Goal: Task Accomplishment & Management: Use online tool/utility

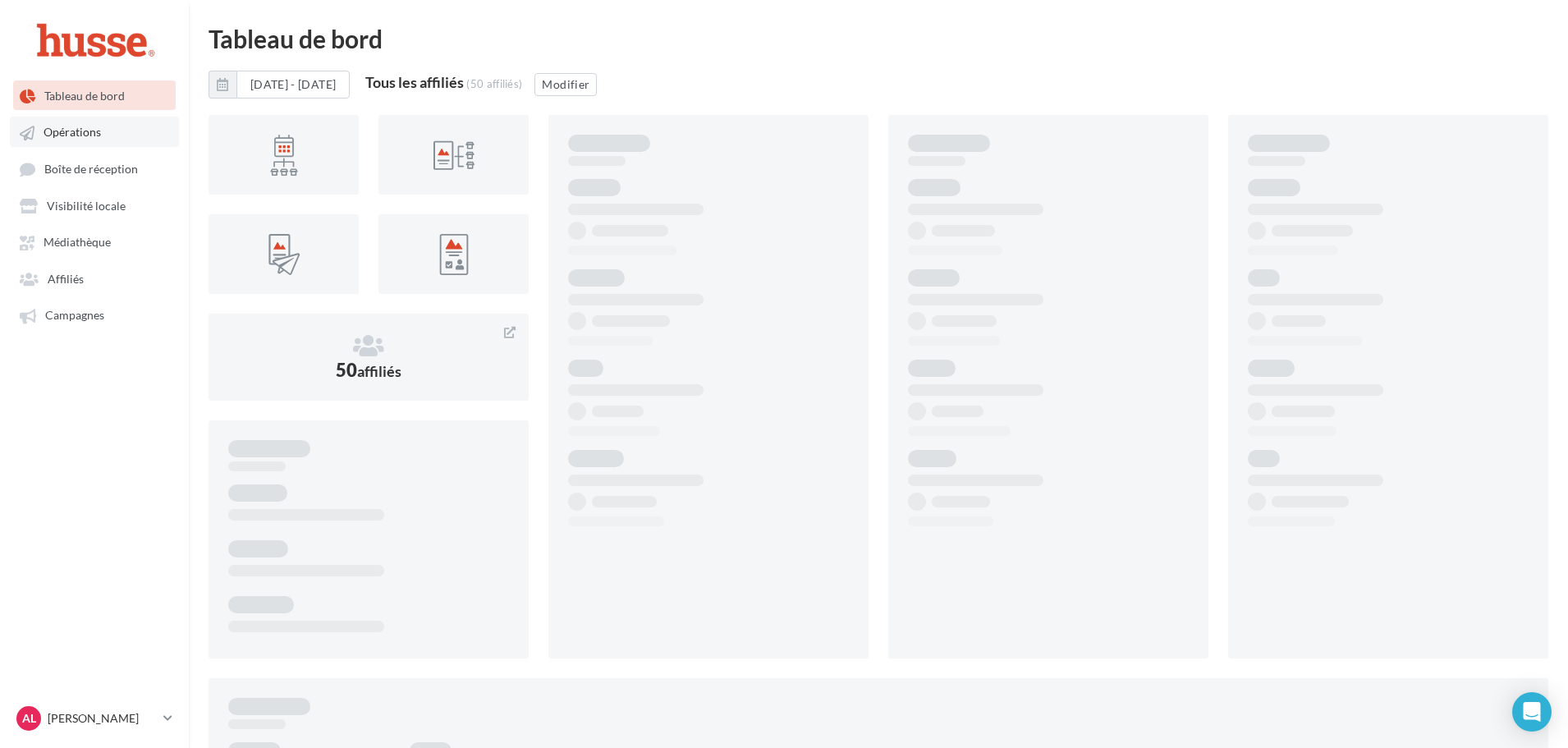
click at [89, 136] on span "Opérations" at bounding box center [71, 132] width 57 height 14
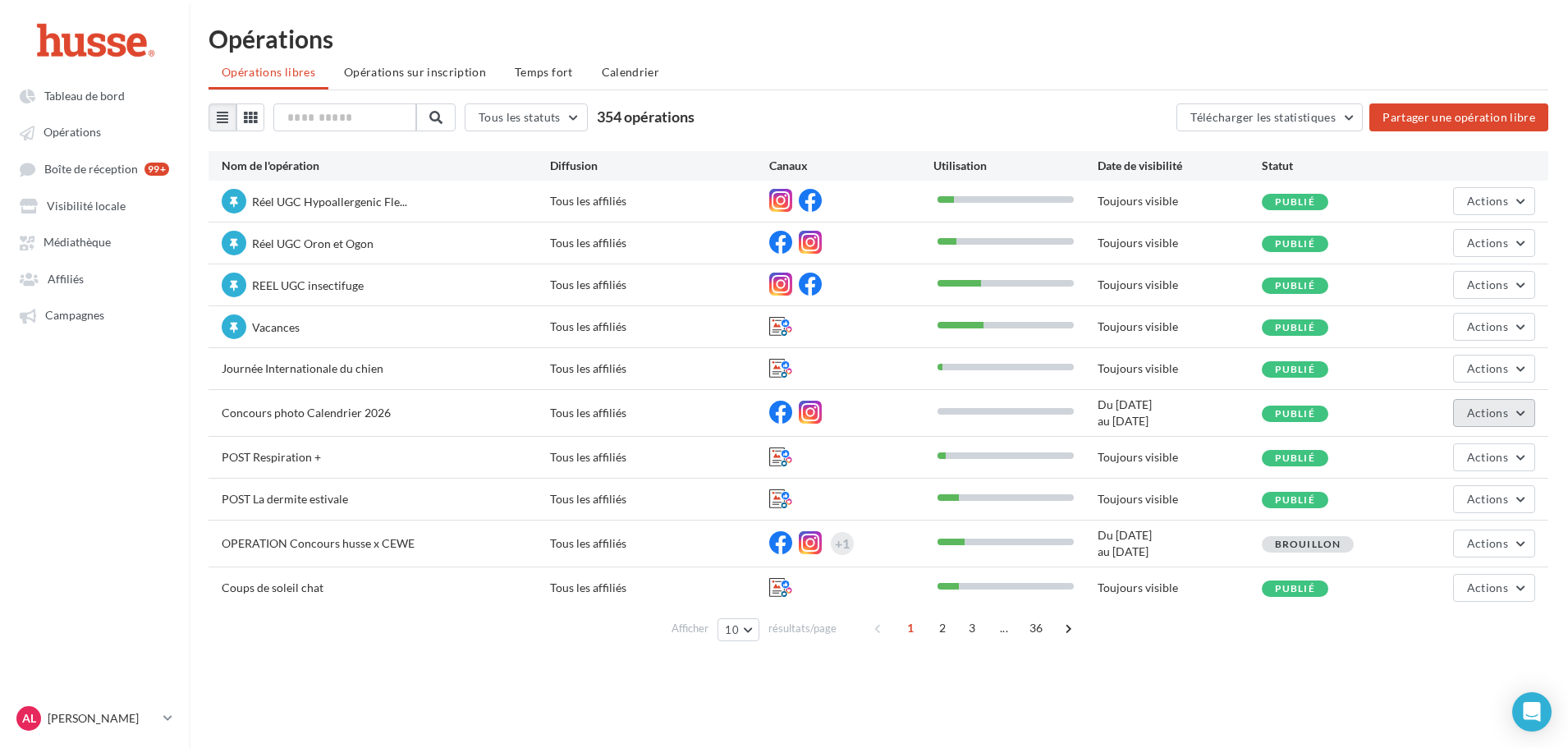
click at [1524, 414] on button "Actions" at bounding box center [1494, 413] width 82 height 28
click at [1458, 461] on button "Editer" at bounding box center [1453, 451] width 164 height 43
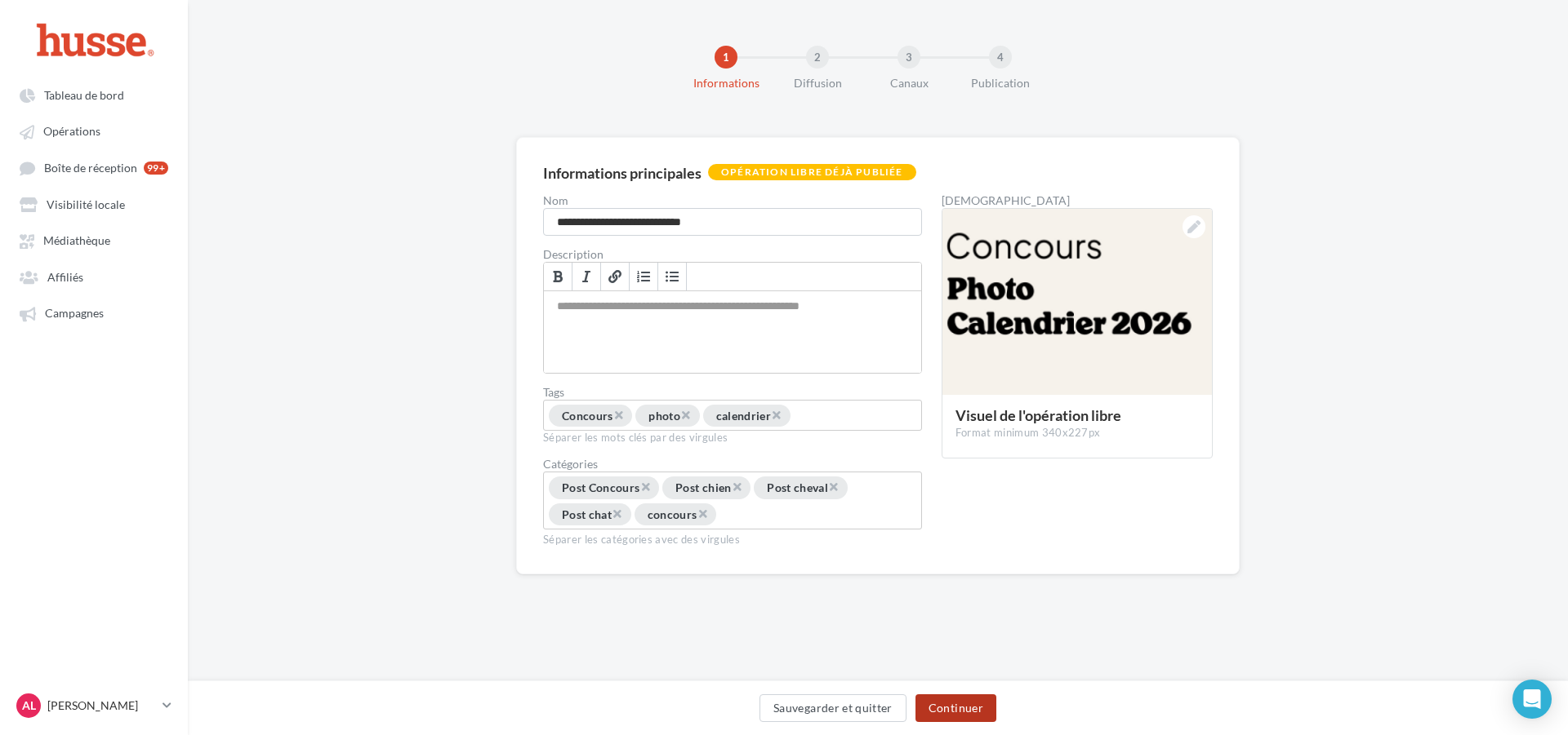
click at [965, 712] on button "Continuer" at bounding box center [956, 708] width 81 height 28
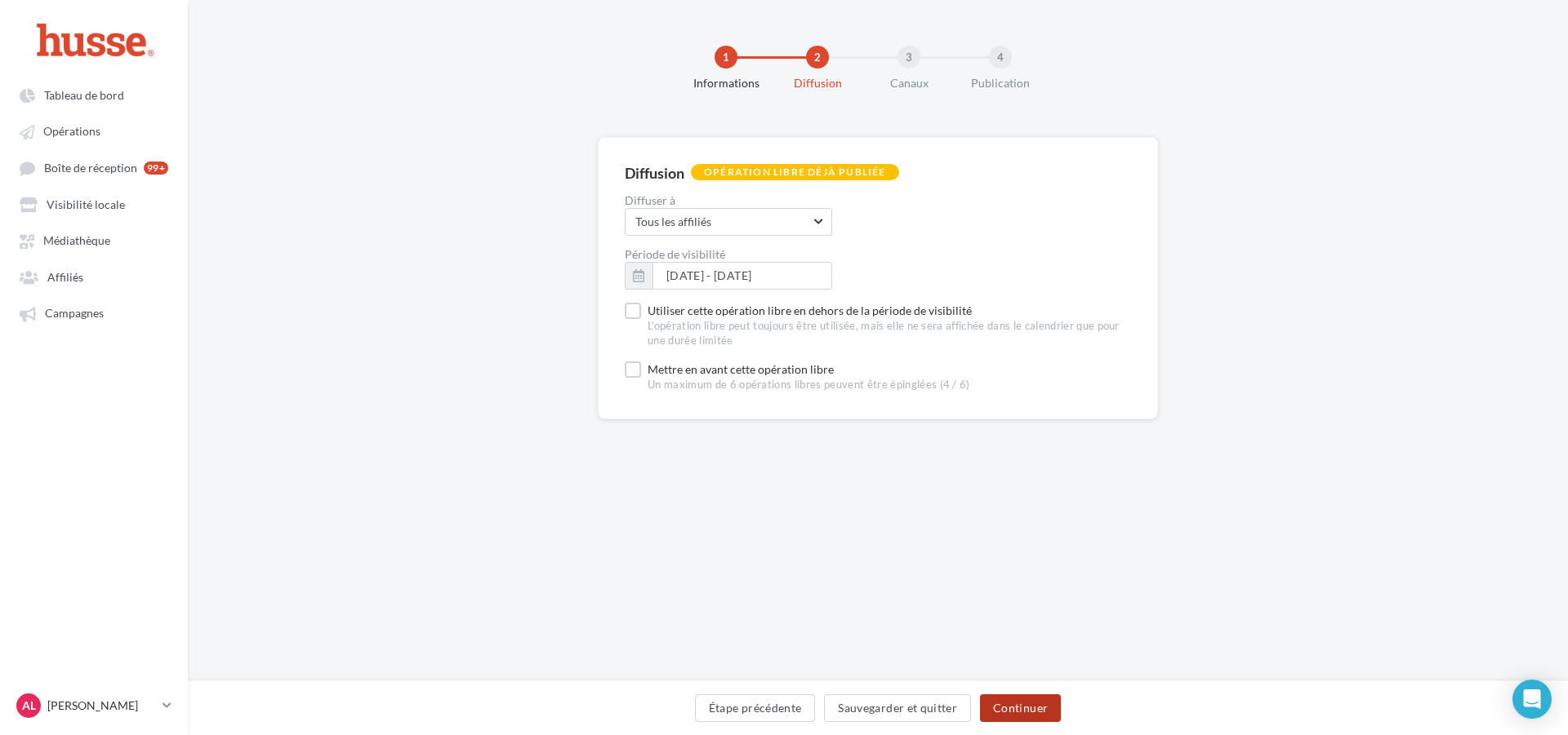
click at [1030, 711] on button "Continuer" at bounding box center [1020, 708] width 81 height 28
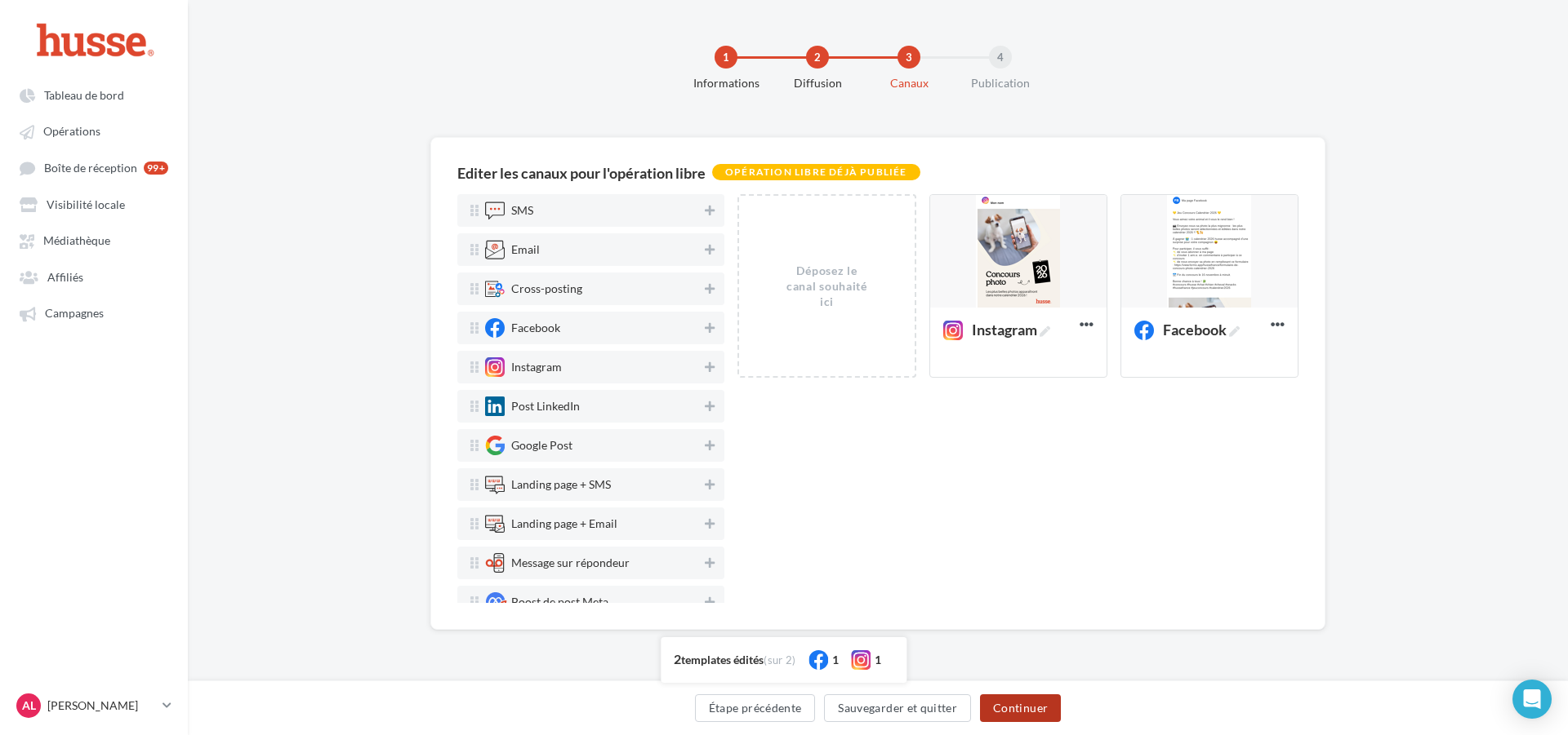
click at [1051, 710] on button "Continuer" at bounding box center [1020, 708] width 81 height 28
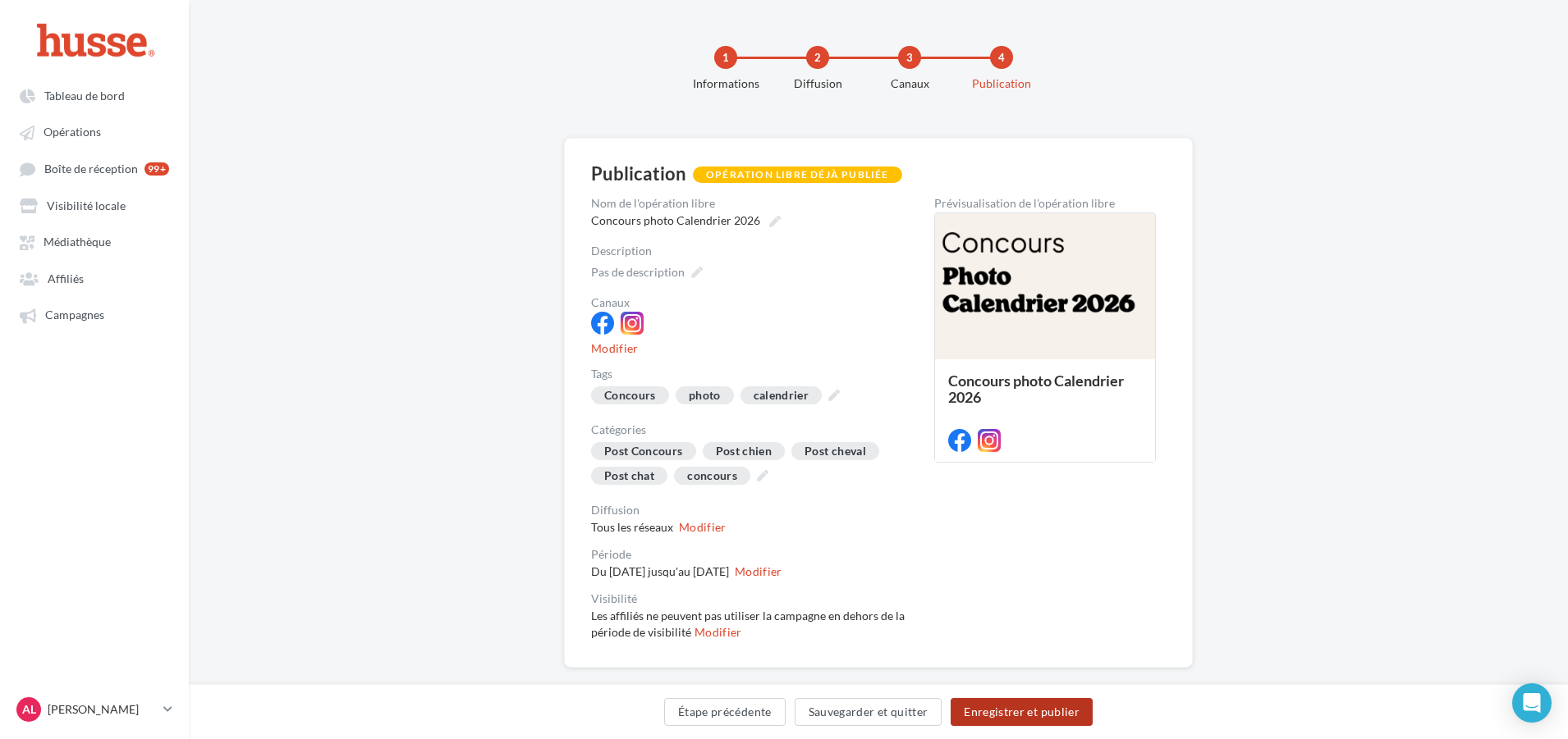
click at [1071, 714] on button "Enregistrer et publier" at bounding box center [1021, 712] width 142 height 28
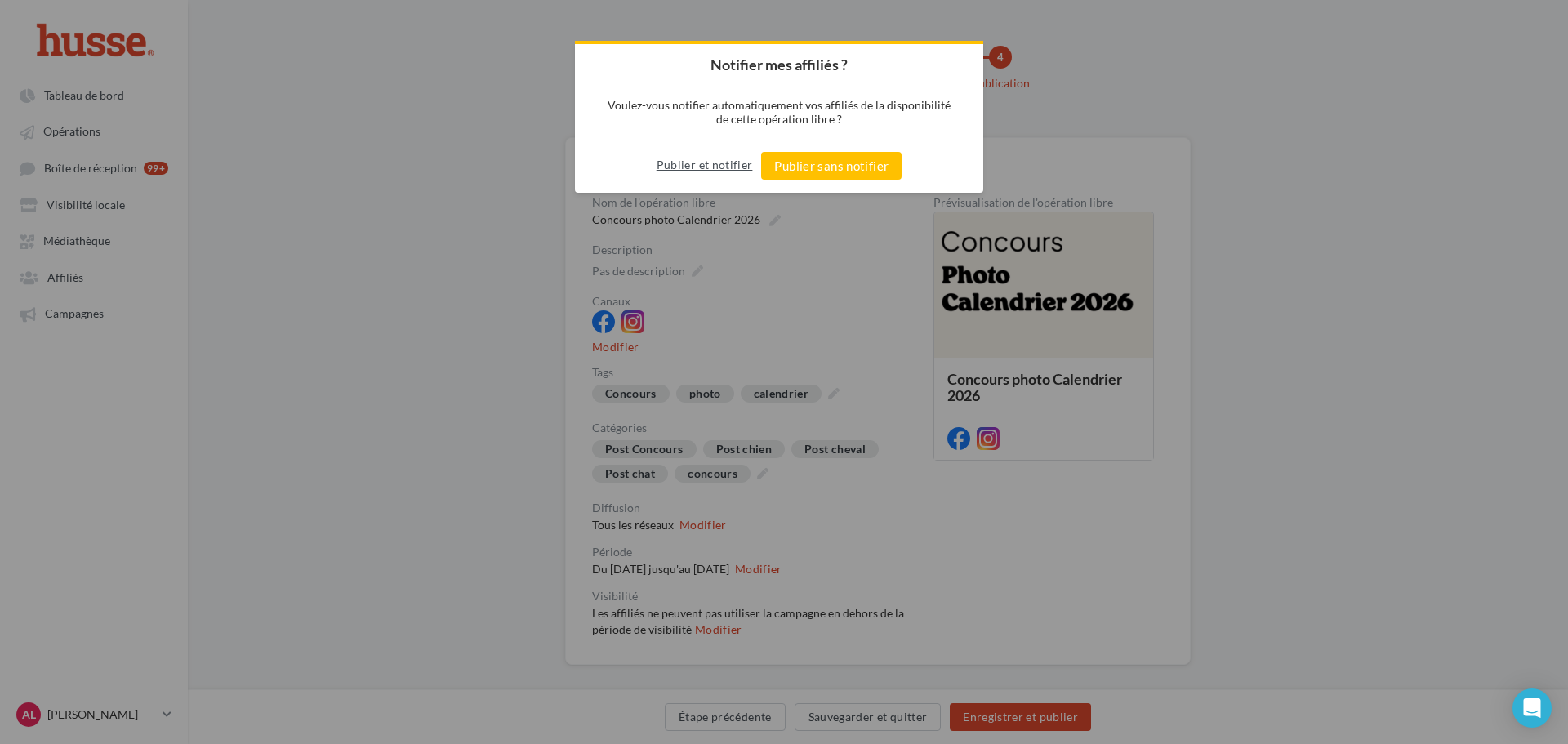
click at [726, 165] on button "Publier et notifier" at bounding box center [705, 164] width 96 height 26
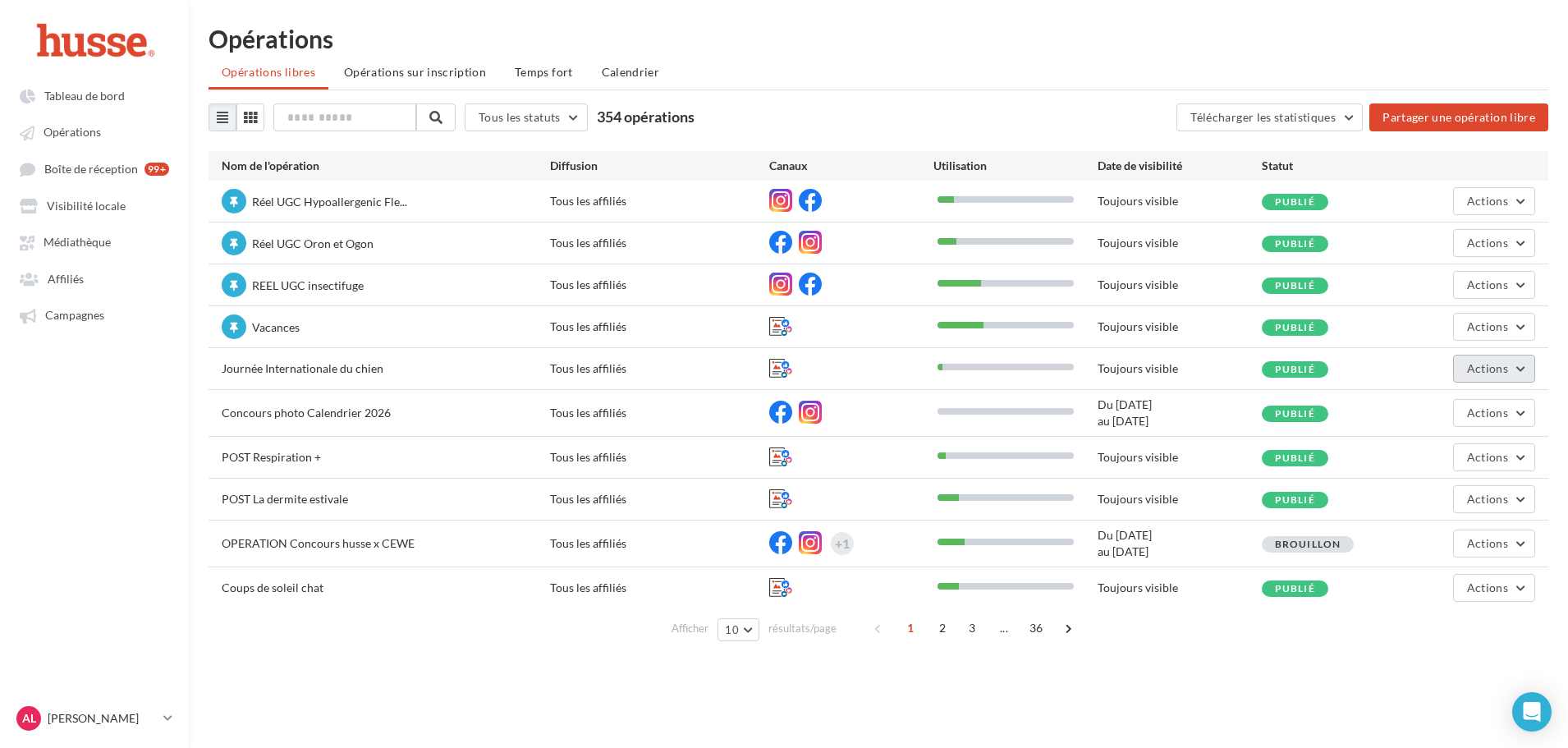
click at [1472, 368] on span "Actions" at bounding box center [1487, 368] width 41 height 14
click at [52, 315] on span "Campagnes" at bounding box center [74, 315] width 59 height 14
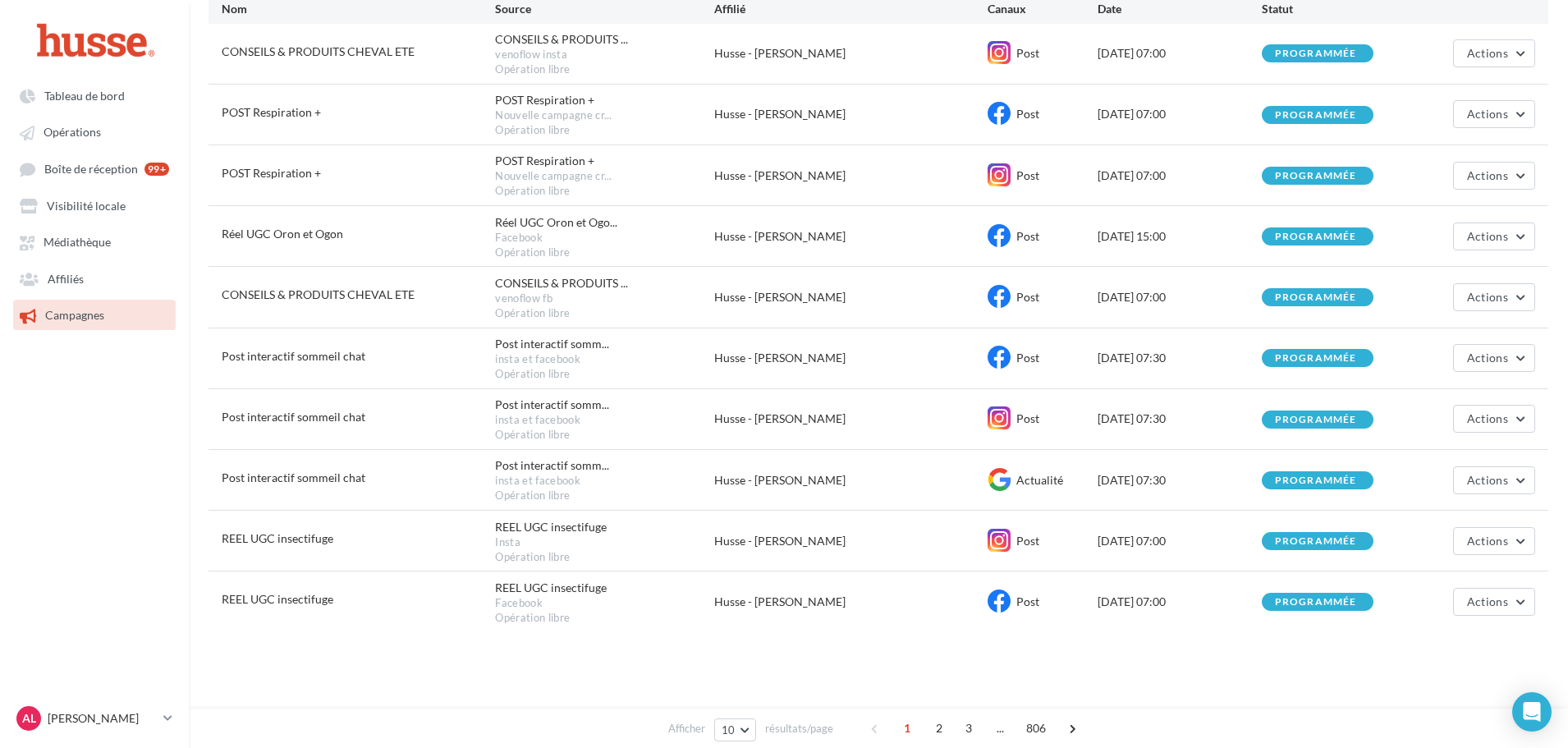
scroll to position [298, 0]
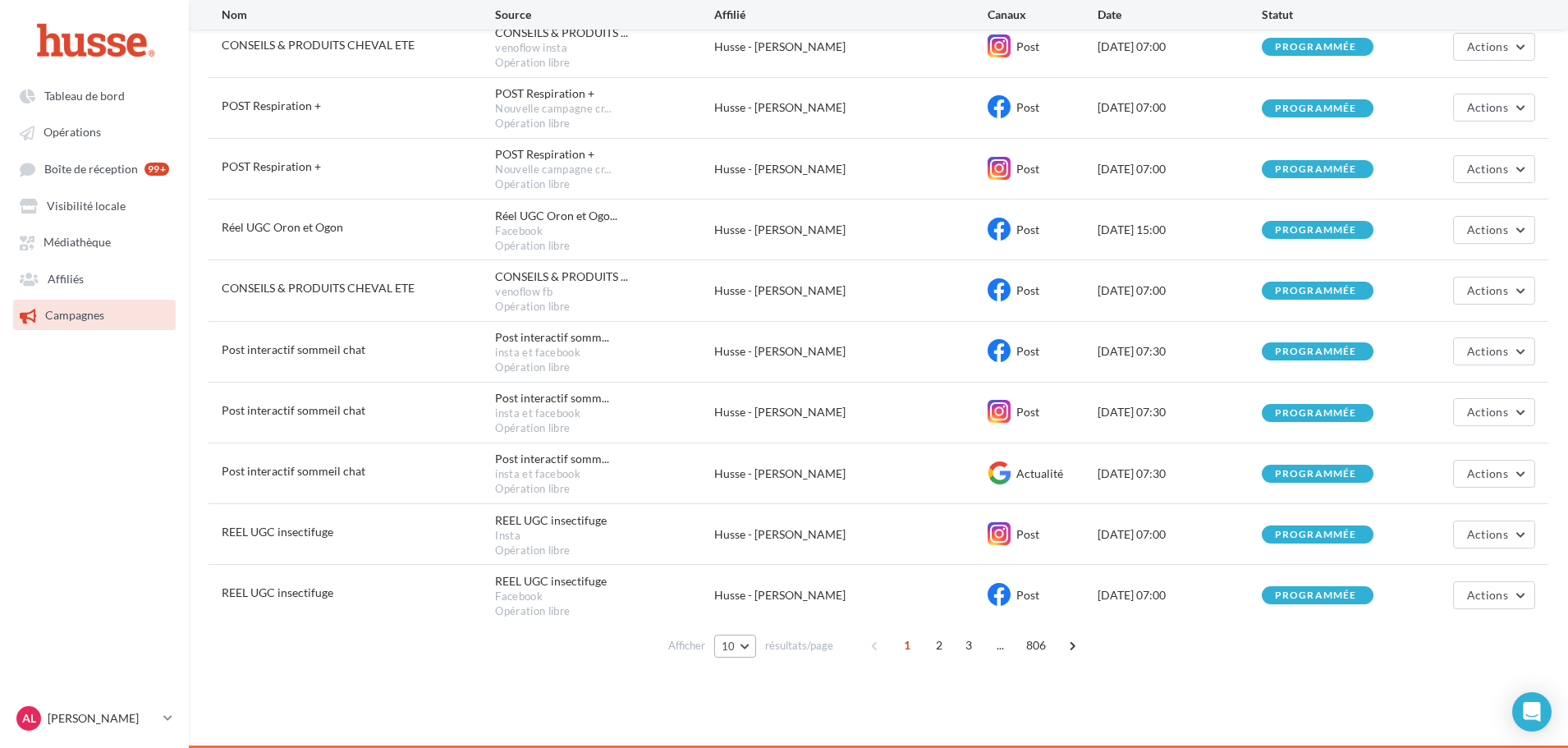
click at [729, 644] on span "10" at bounding box center [728, 647] width 14 height 14
click at [769, 623] on button "100" at bounding box center [771, 617] width 115 height 29
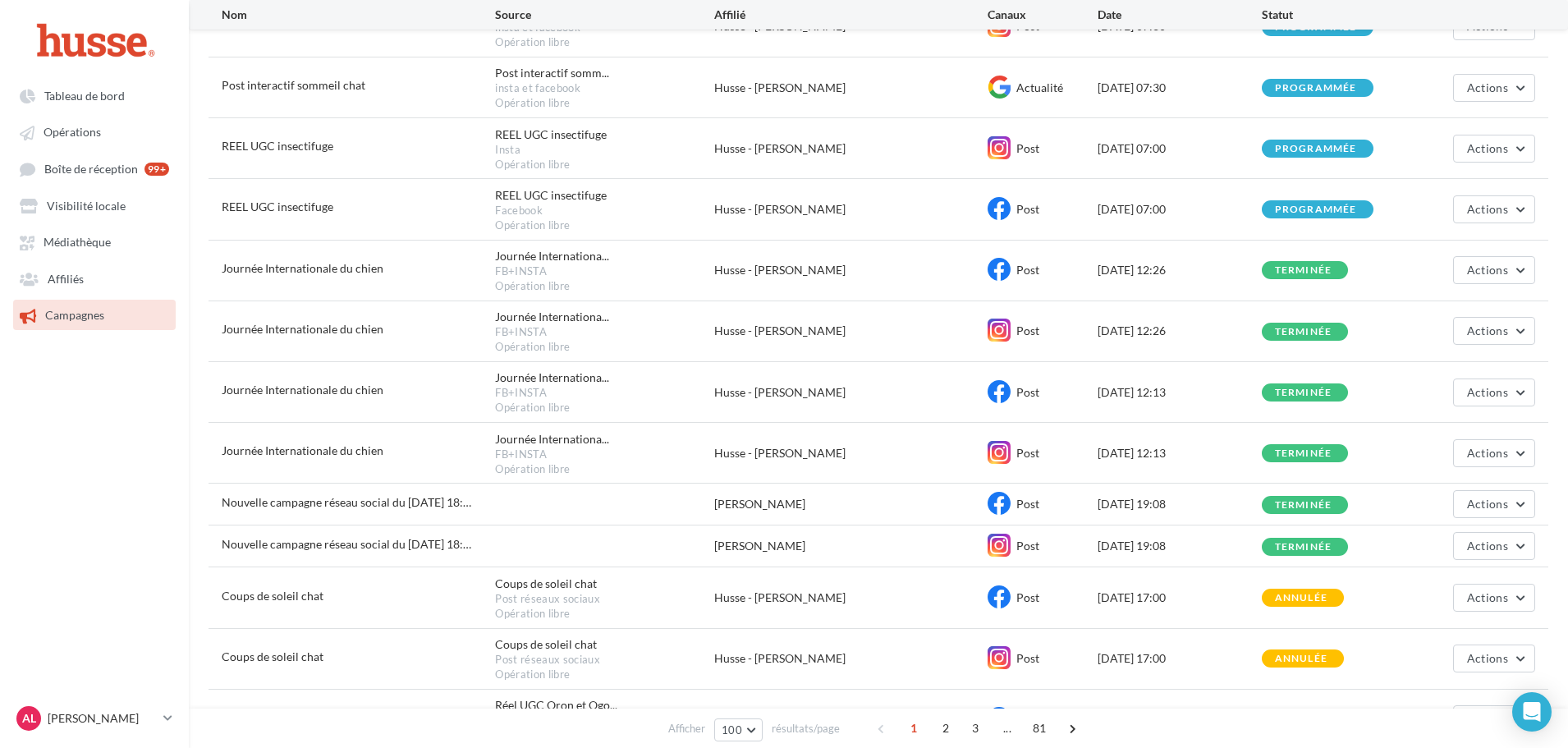
scroll to position [683, 0]
click at [99, 128] on span "Opérations" at bounding box center [71, 132] width 57 height 14
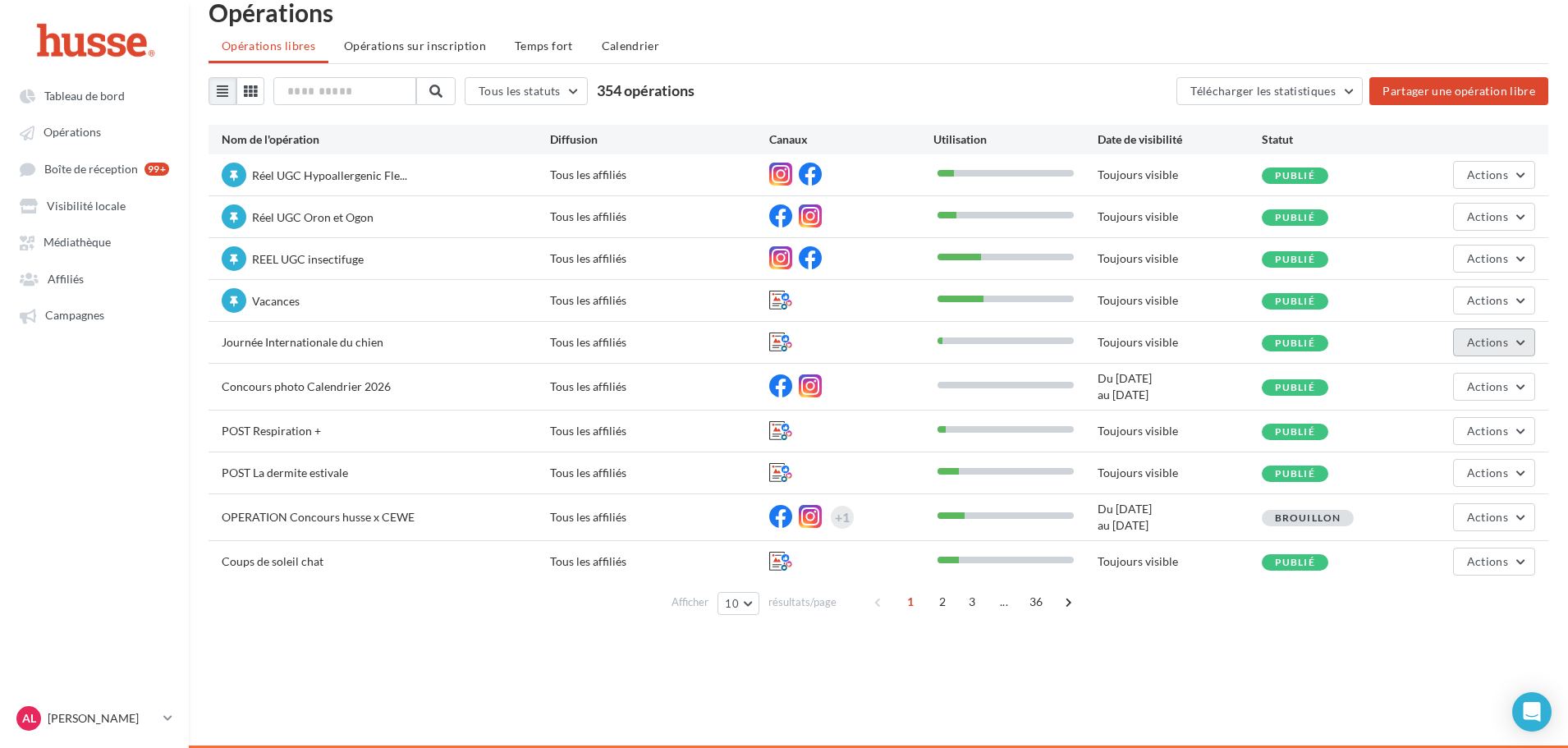
click at [1503, 347] on span "Actions" at bounding box center [1487, 342] width 41 height 14
click at [1438, 388] on button "Editer" at bounding box center [1453, 381] width 164 height 43
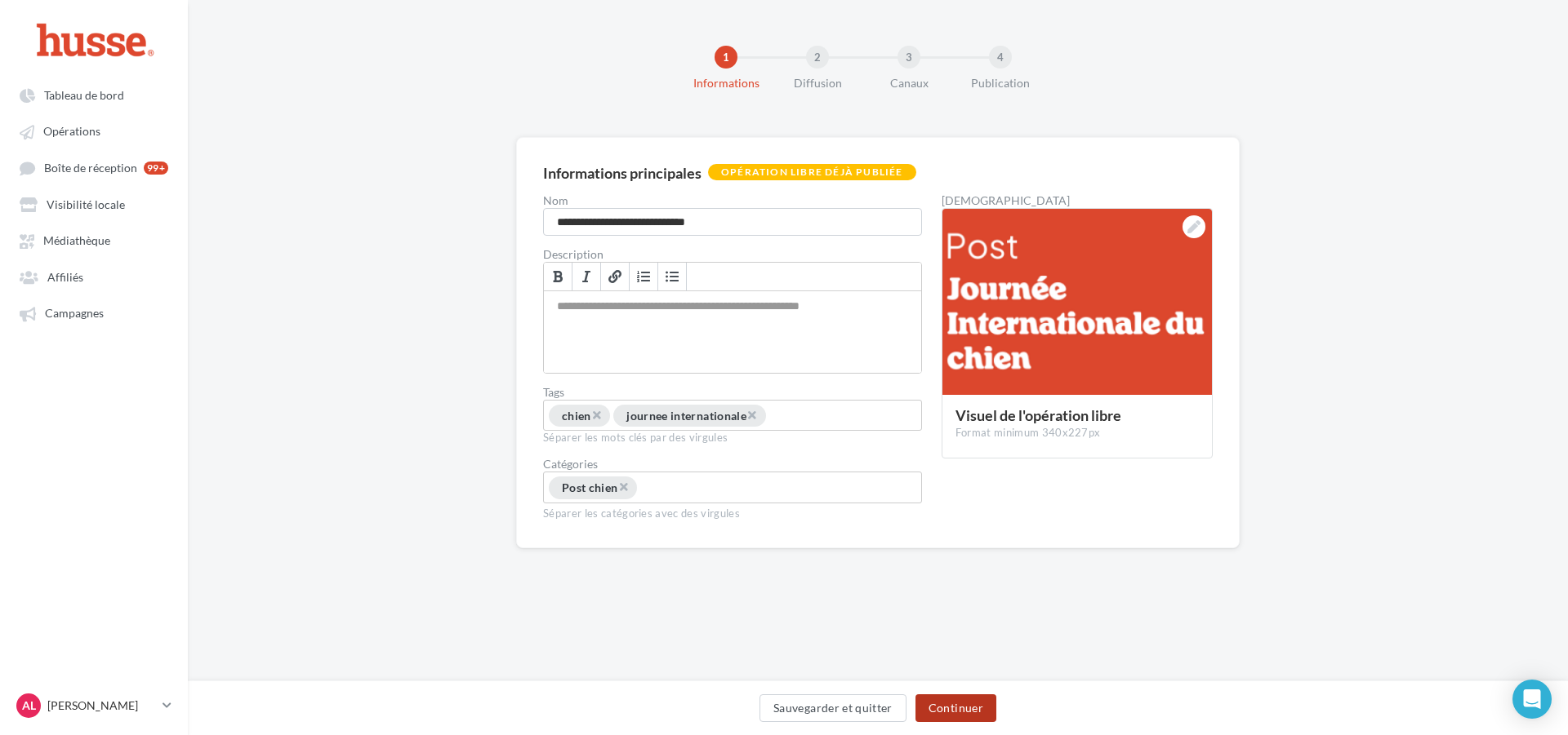
click at [980, 713] on button "Continuer" at bounding box center [956, 708] width 81 height 28
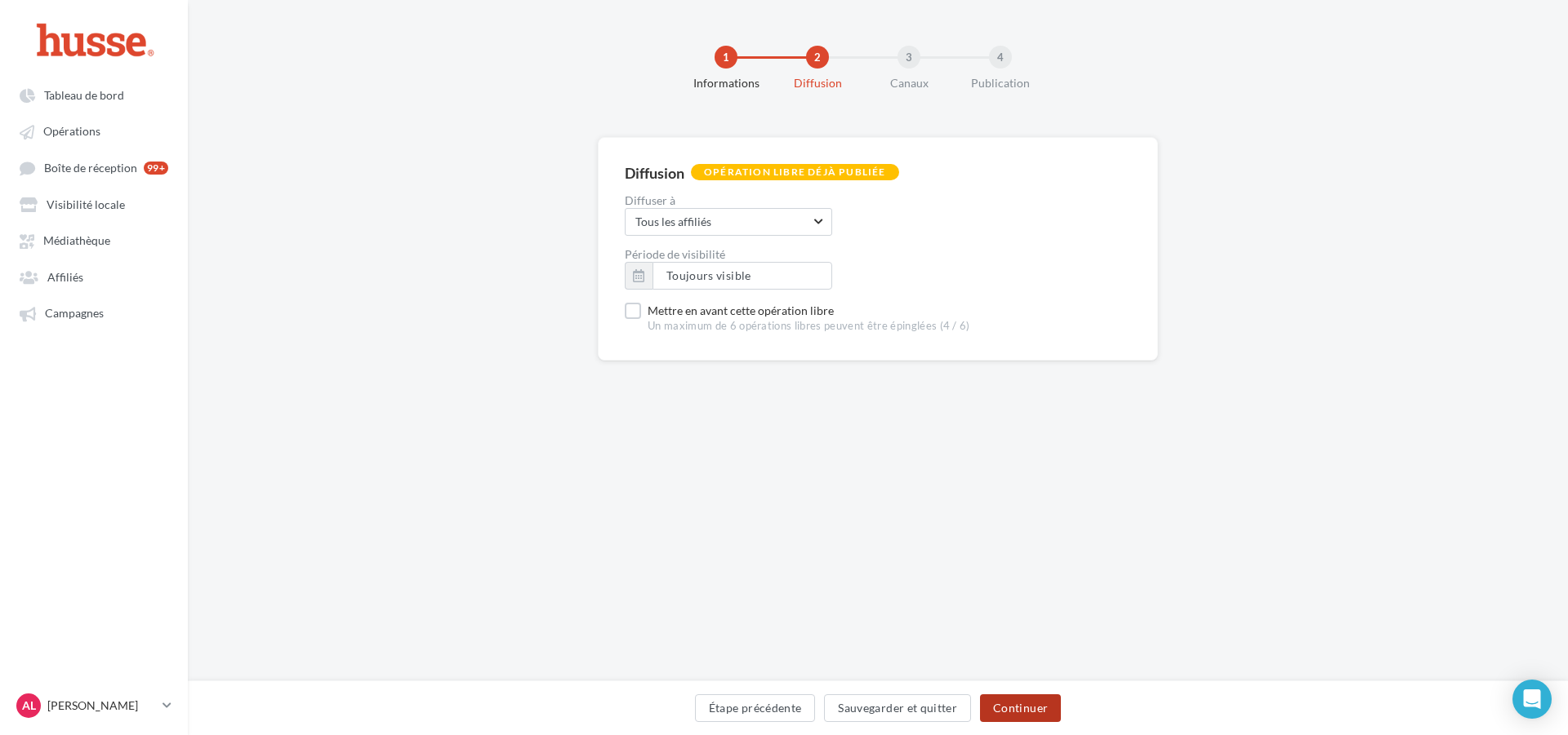
click at [1013, 712] on button "Continuer" at bounding box center [1020, 708] width 81 height 28
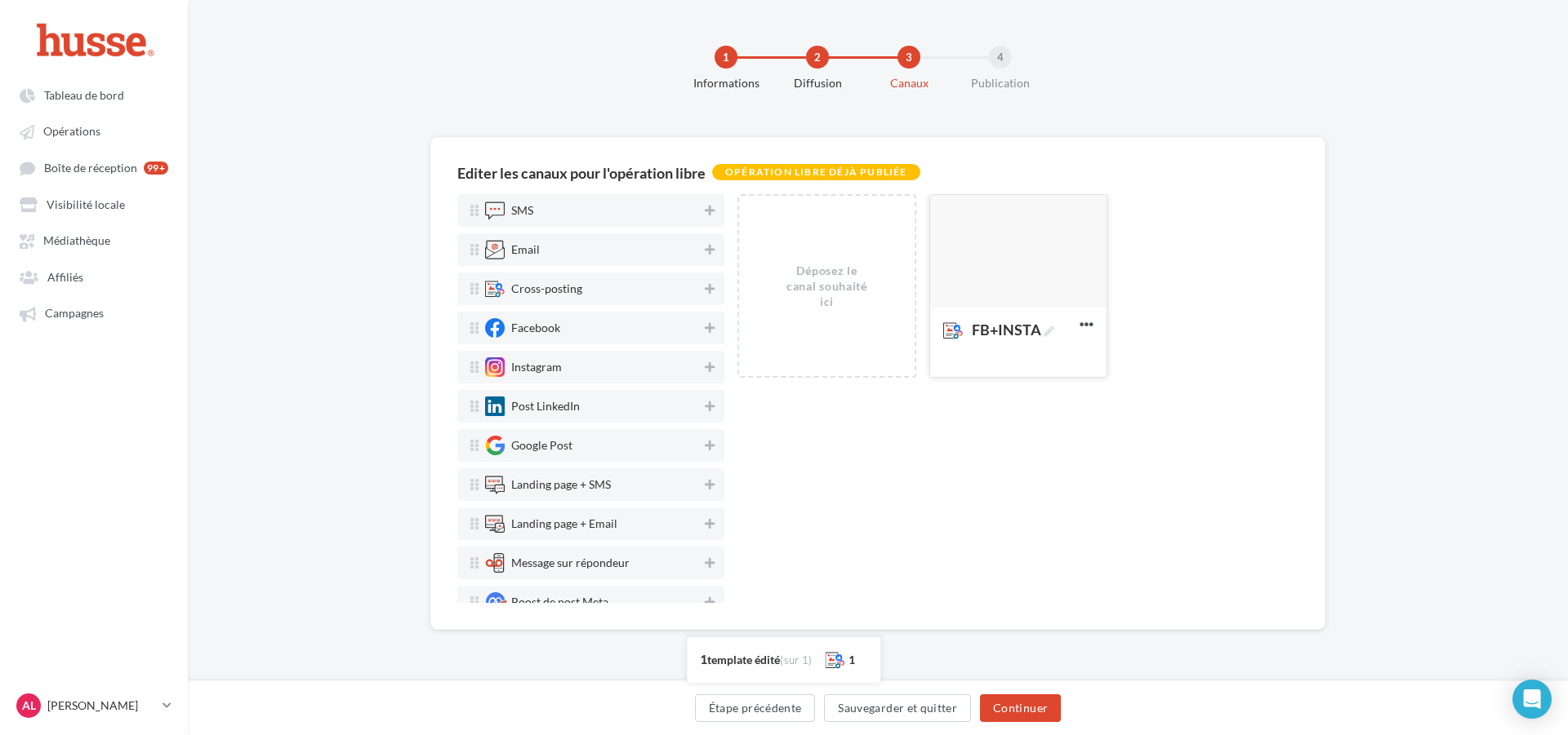
click at [1023, 266] on div at bounding box center [1018, 252] width 176 height 114
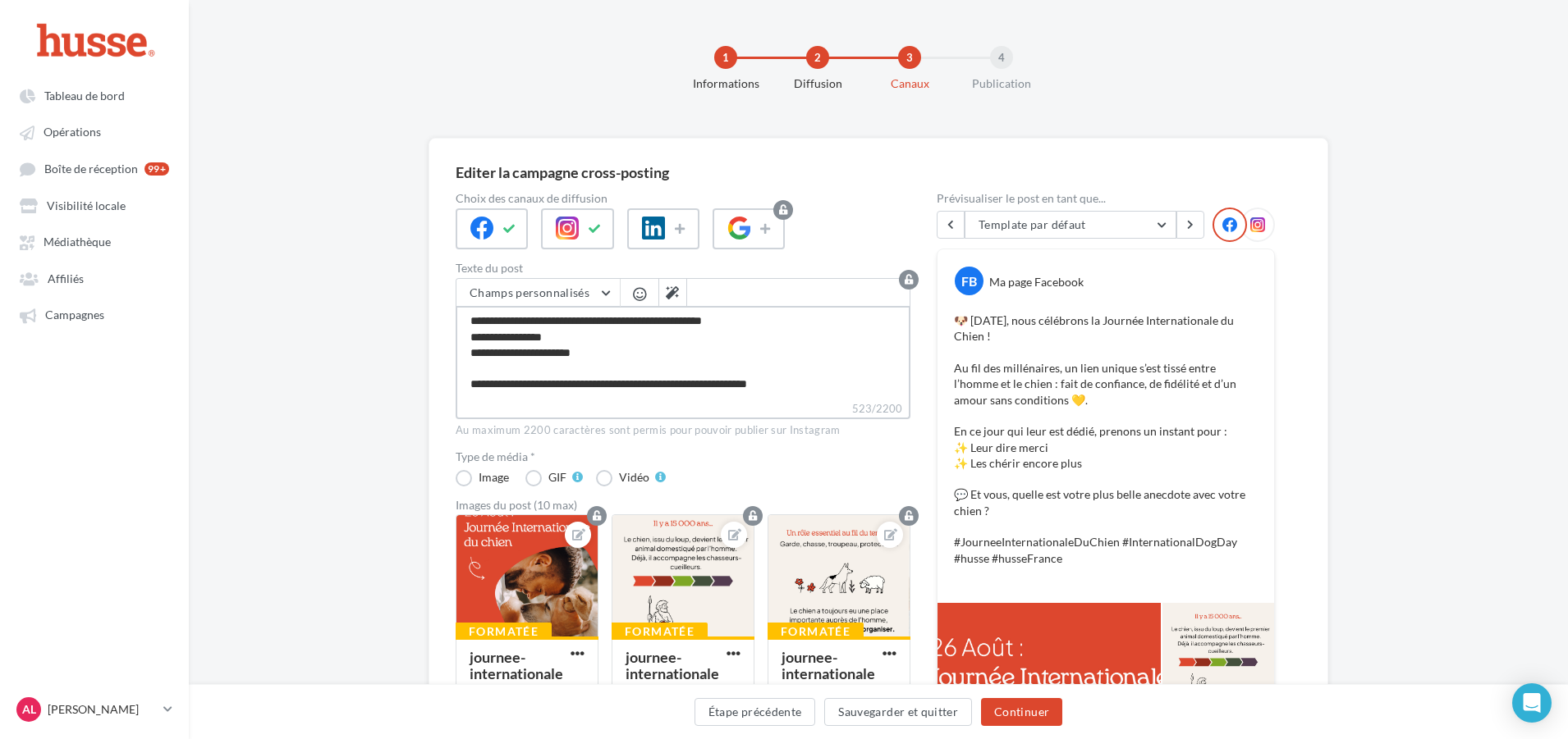
scroll to position [142, 0]
drag, startPoint x: 470, startPoint y: 319, endPoint x: 834, endPoint y: 378, distance: 368.8
click at [833, 379] on textarea "**********" at bounding box center [682, 354] width 455 height 95
click at [834, 378] on textarea "**********" at bounding box center [682, 354] width 455 height 95
type textarea "**********"
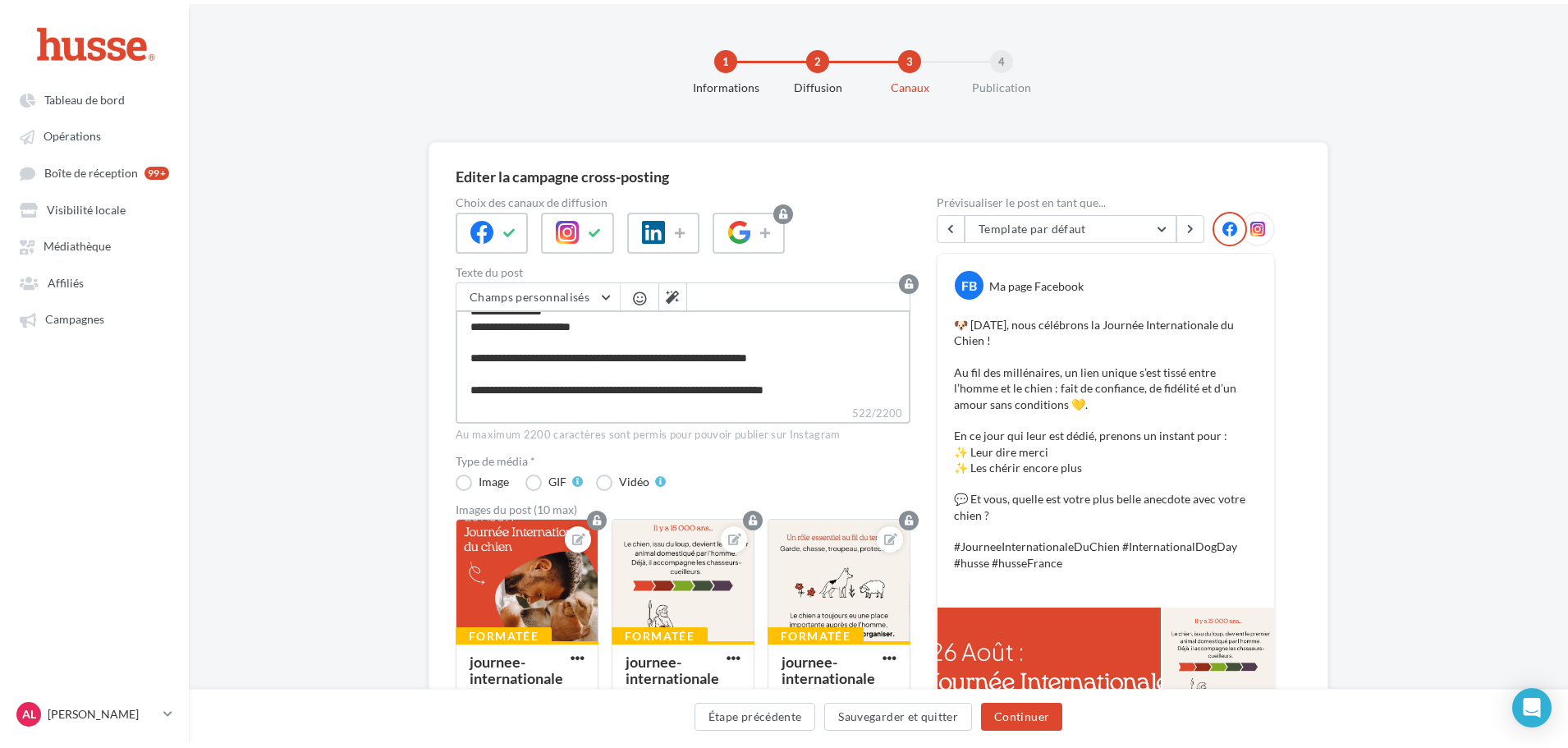
scroll to position [0, 0]
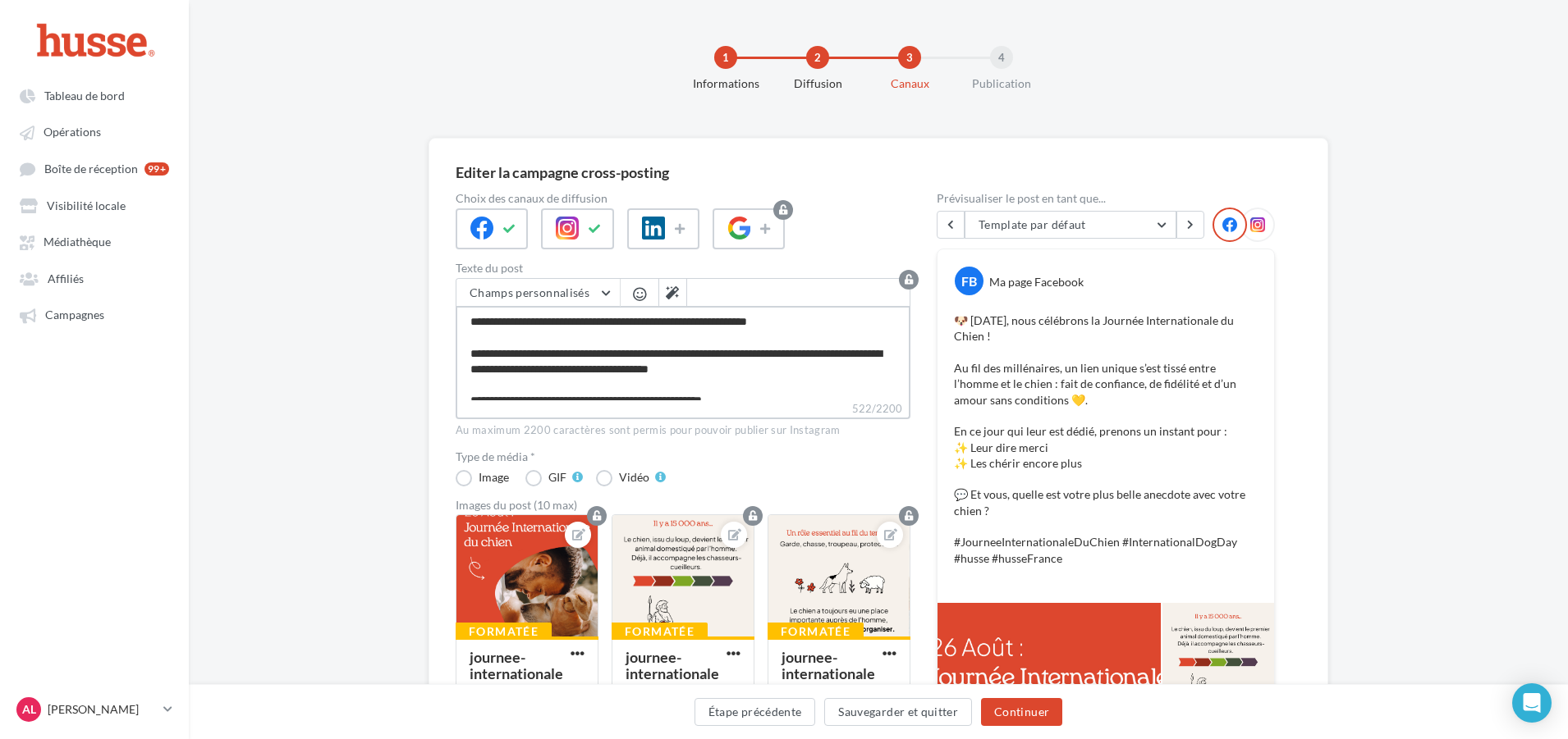
drag, startPoint x: 872, startPoint y: 374, endPoint x: 437, endPoint y: 274, distance: 446.3
click at [437, 274] on div "Editer la campagne cross-posting Choix des canaux de diffusion Texte du post Ch…" at bounding box center [877, 689] width 899 height 1101
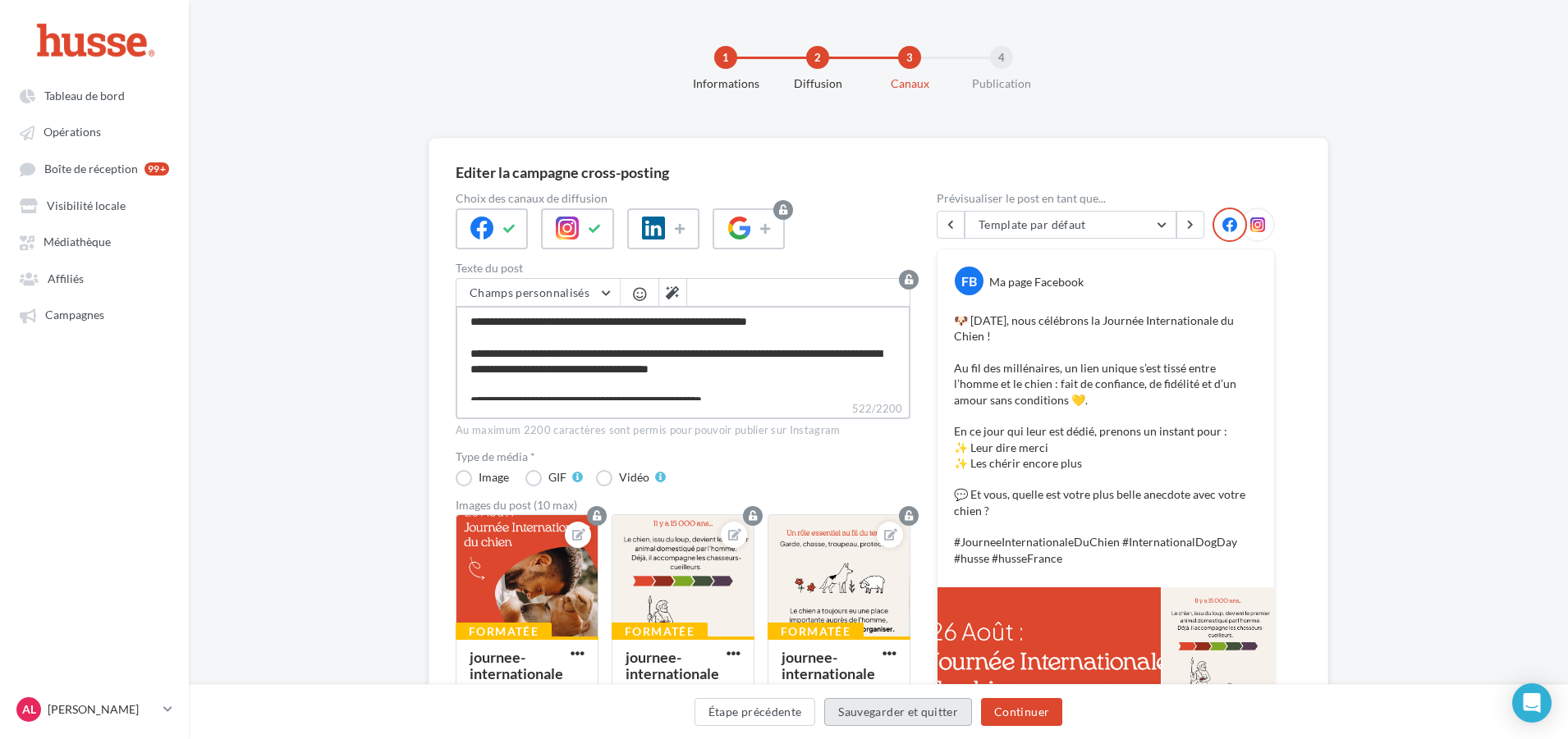
type textarea "**********"
click at [877, 714] on button "Sauvegarder et quitter" at bounding box center [898, 712] width 148 height 28
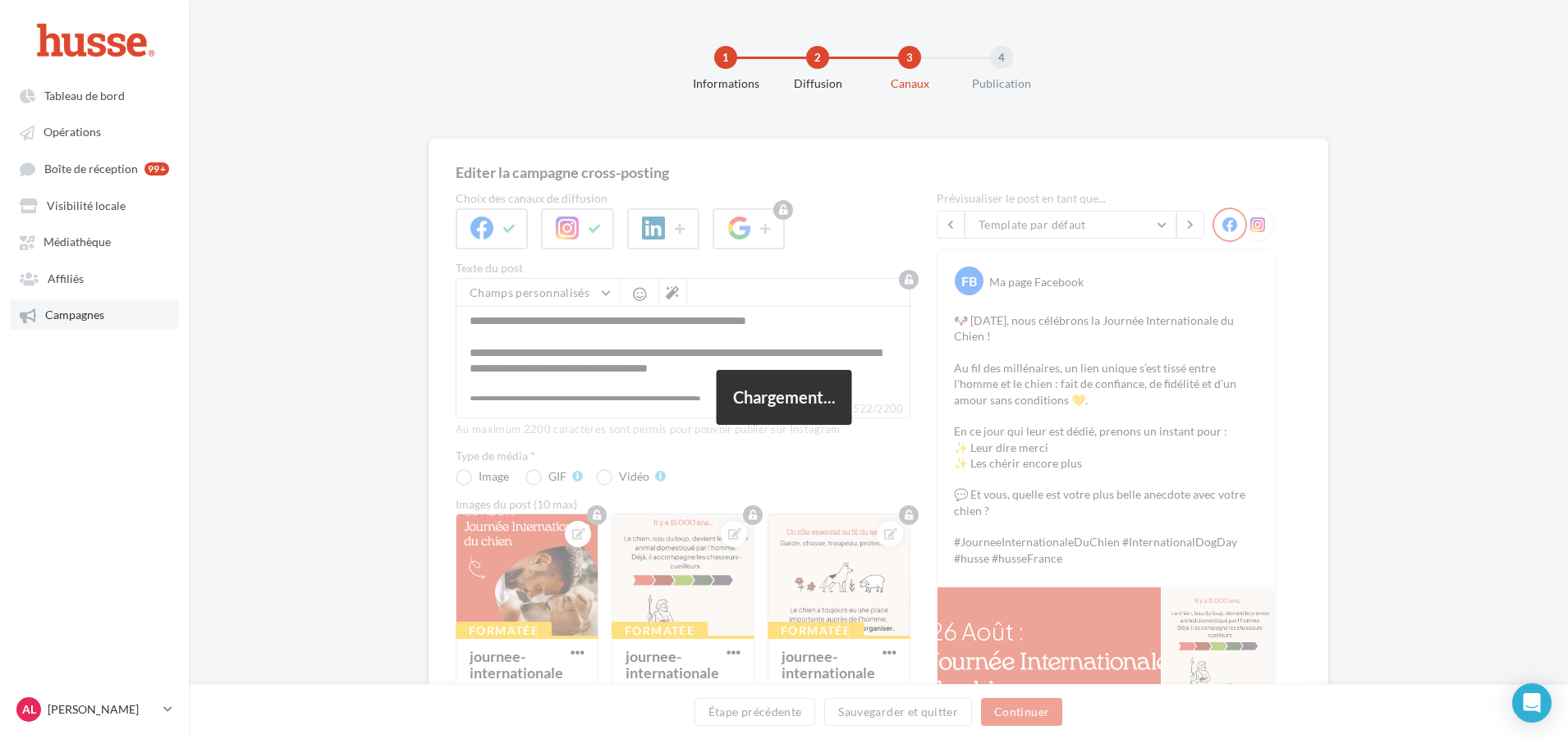
click at [75, 325] on link "Campagnes" at bounding box center [94, 314] width 169 height 30
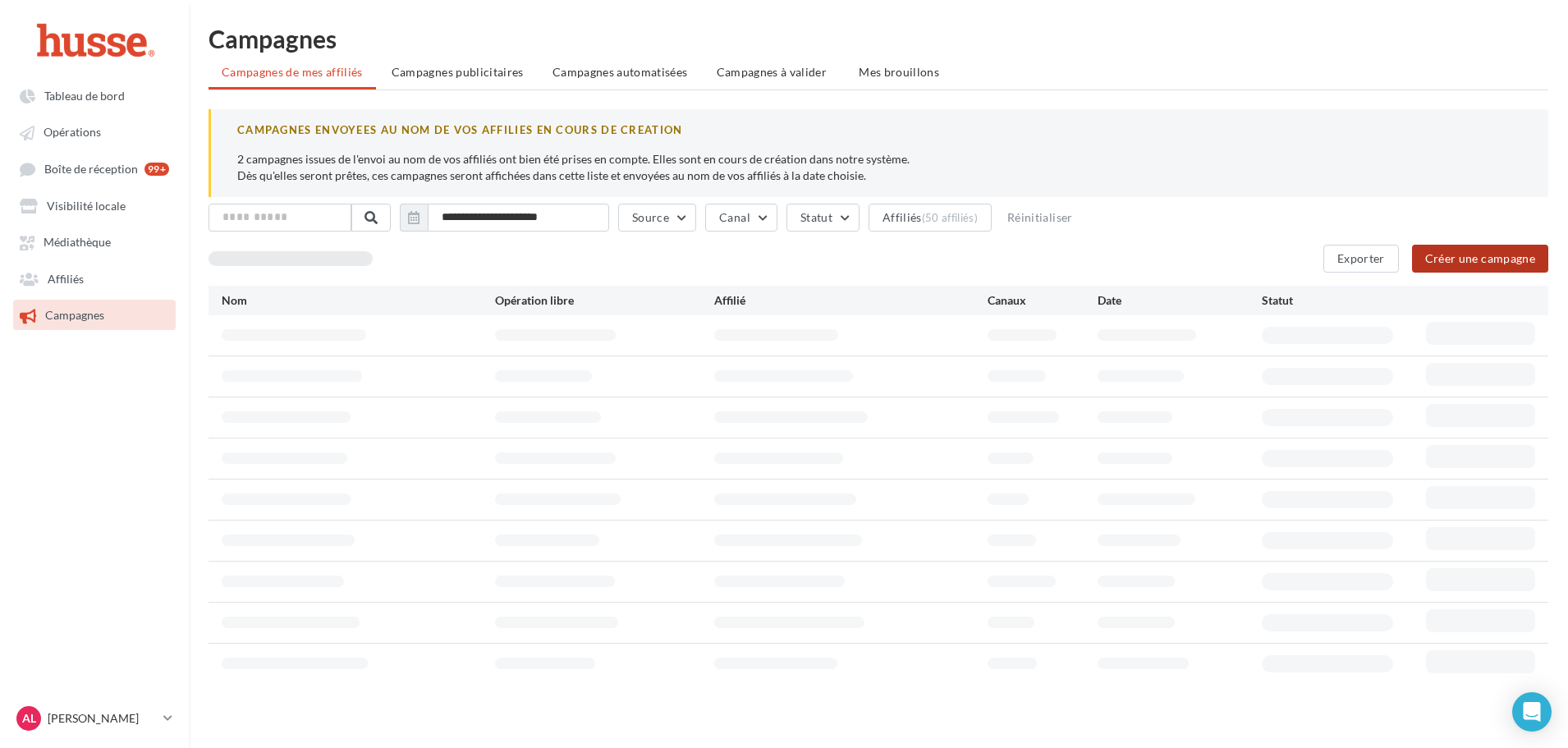
click at [1444, 259] on button "Créer une campagne" at bounding box center [1479, 258] width 136 height 28
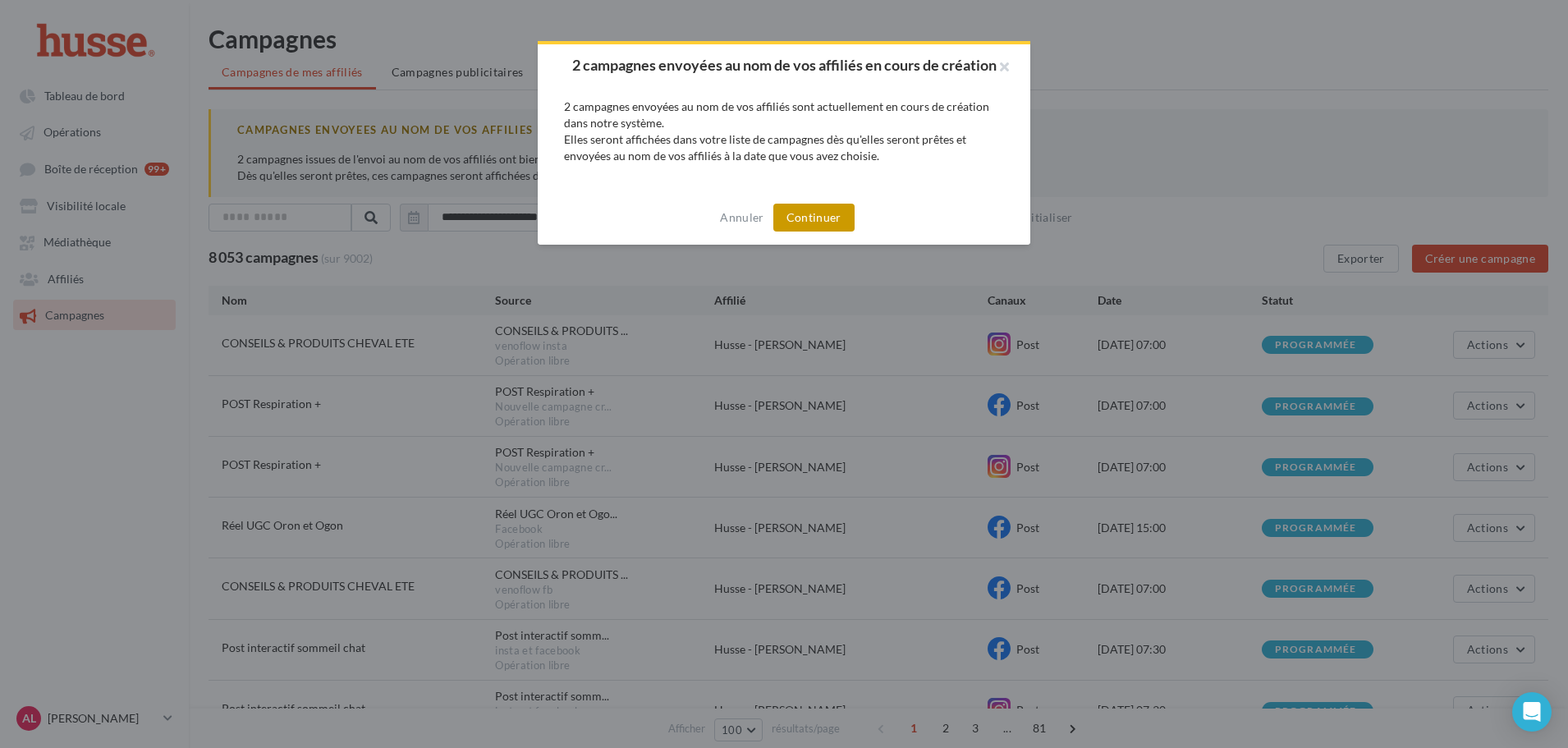
click at [815, 224] on button "Continuer" at bounding box center [813, 217] width 81 height 28
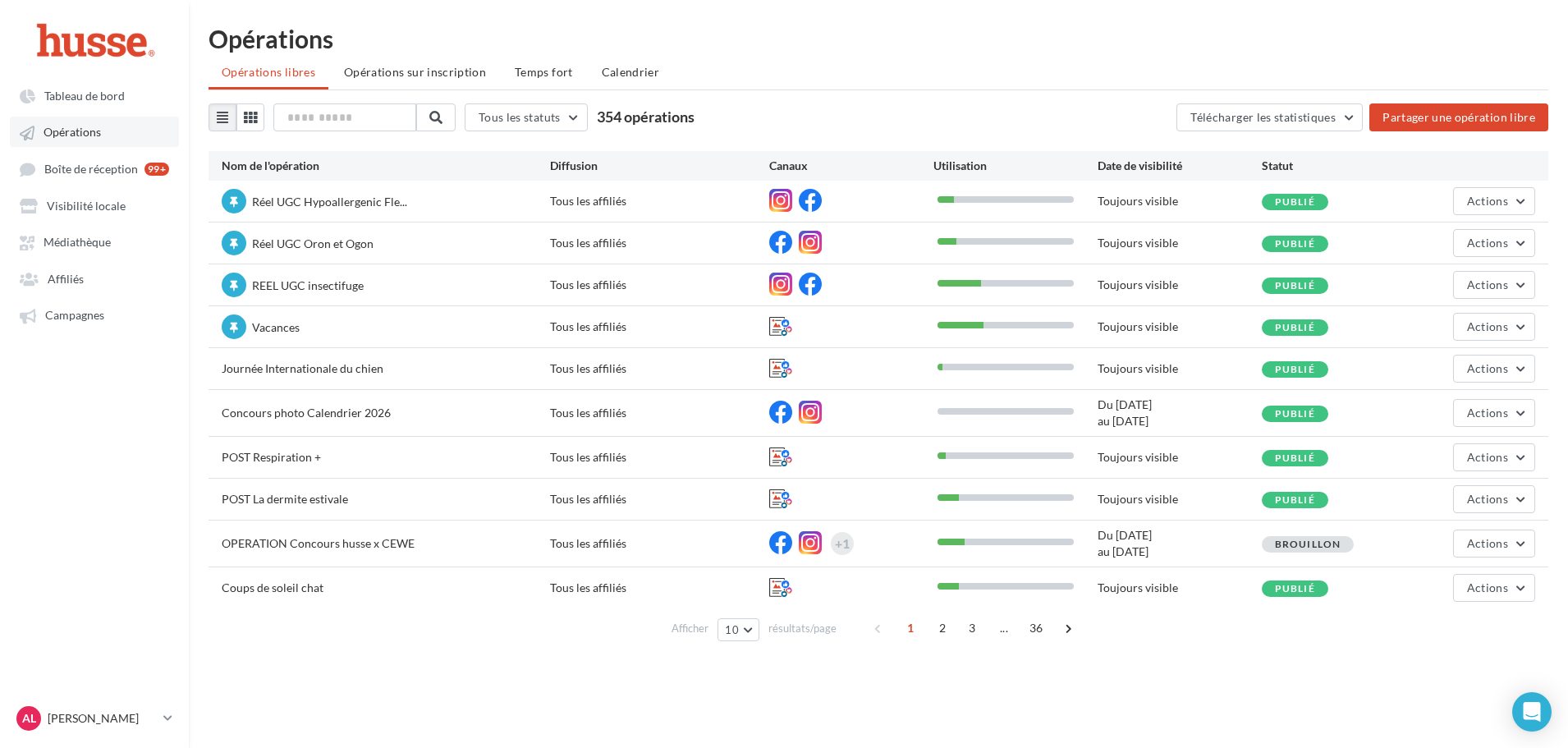
click at [69, 130] on span "Opérations" at bounding box center [71, 132] width 57 height 14
click at [74, 309] on span "Campagnes" at bounding box center [74, 315] width 59 height 14
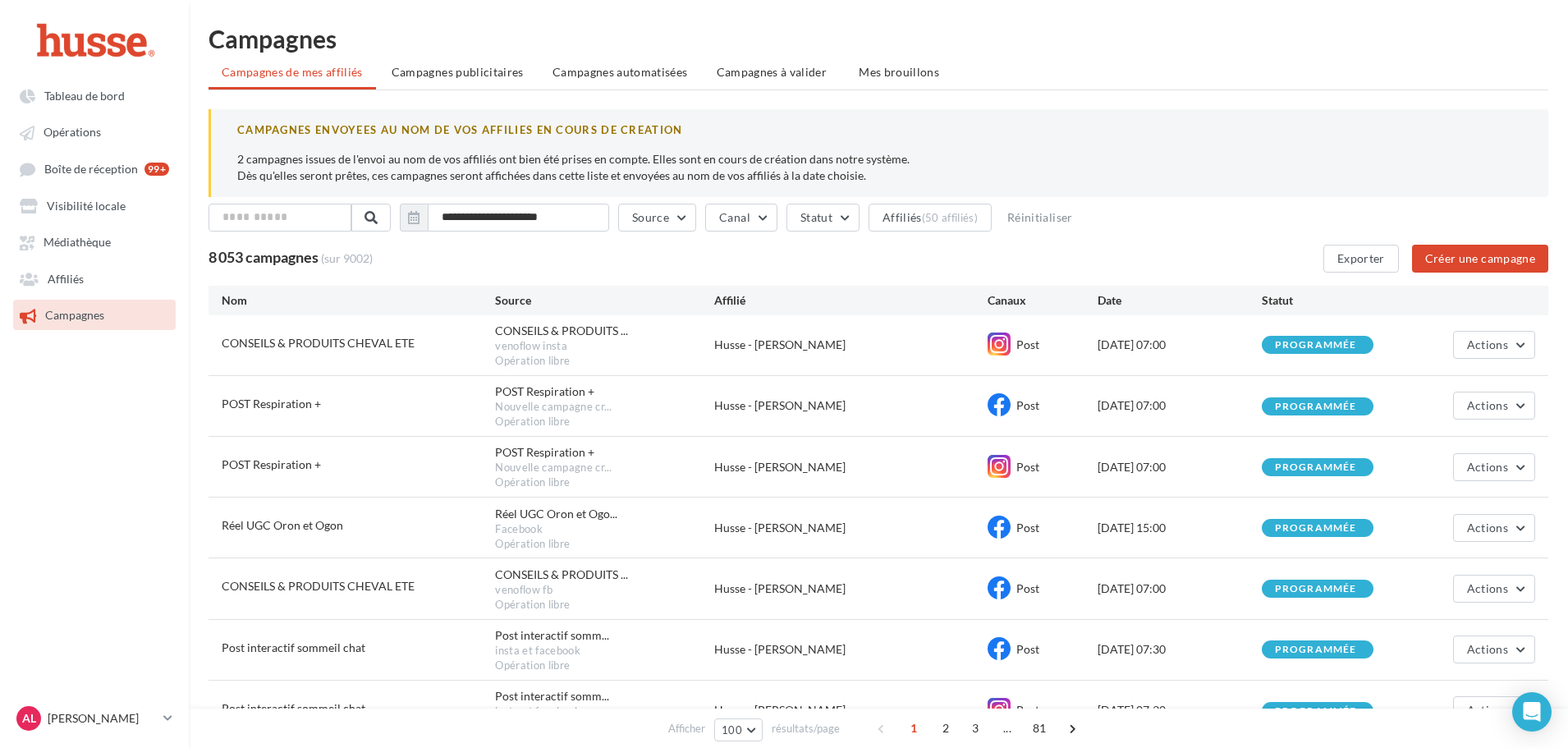
drag, startPoint x: 577, startPoint y: 198, endPoint x: 884, endPoint y: 175, distance: 307.9
click at [884, 175] on p "2 campagnes issues de l'envoi au nom de vos affiliés ont bien été prises en com…" at bounding box center [880, 167] width 1285 height 33
click at [885, 175] on p "2 campagnes issues de l'envoi au nom de vos affiliés ont bien été prises en com…" at bounding box center [880, 167] width 1285 height 33
click at [918, 143] on div "CAMPAGNES ENVOYEES AU NOM DE VOS AFFILIES EN COURS DE CREATION 2 campagnes issu…" at bounding box center [878, 153] width 1339 height 88
drag, startPoint x: 248, startPoint y: 152, endPoint x: 483, endPoint y: 166, distance: 235.4
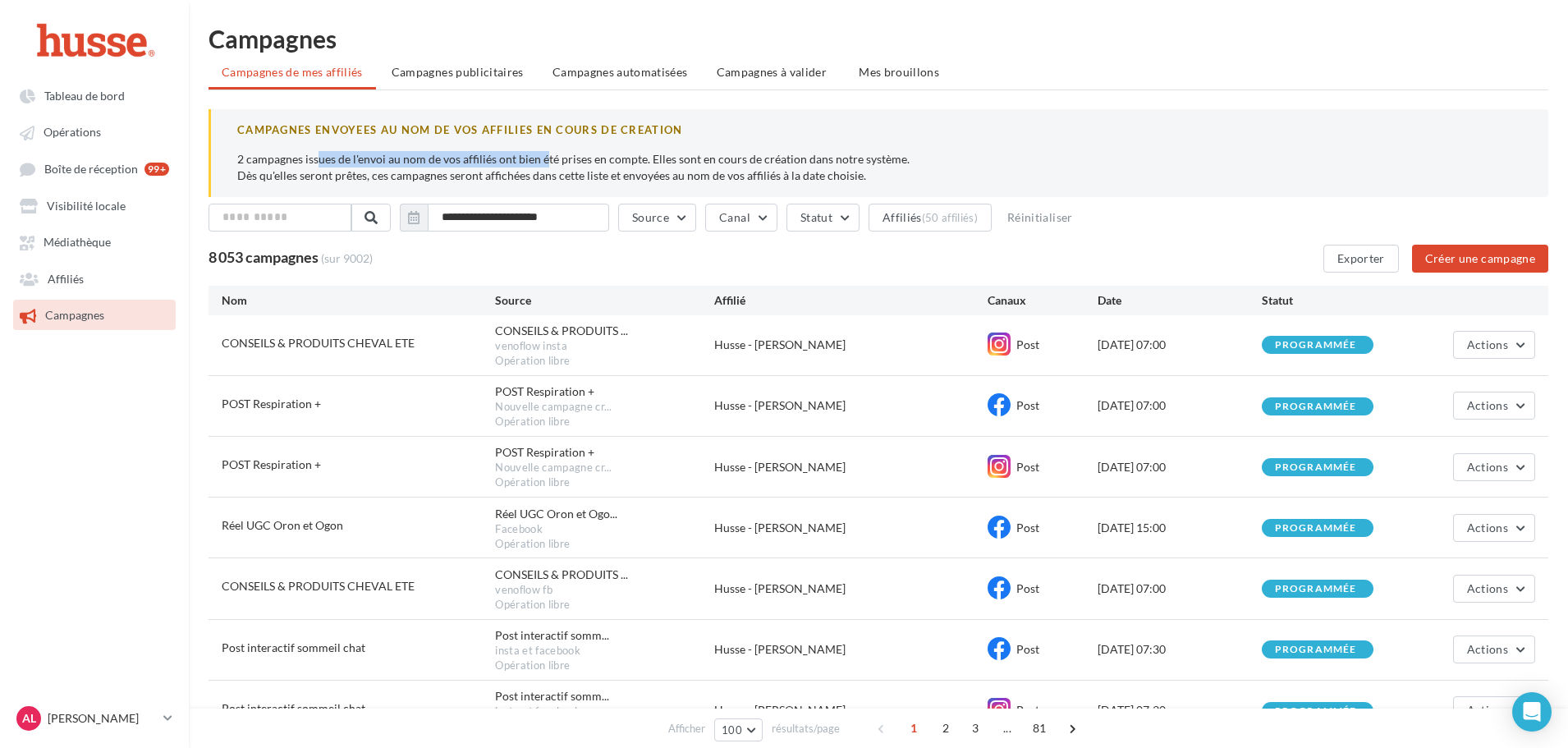
click at [483, 166] on p "2 campagnes issues de l'envoi au nom de vos affiliés ont bien été prises en com…" at bounding box center [880, 167] width 1285 height 33
